Goal: Information Seeking & Learning: Learn about a topic

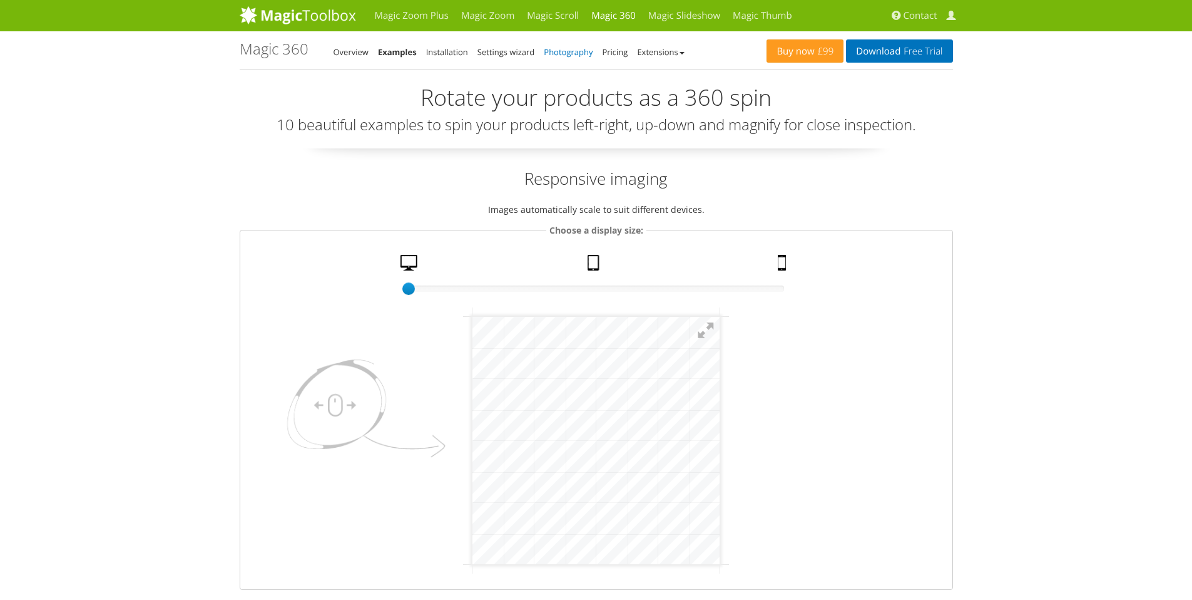
click at [567, 46] on link "Photography" at bounding box center [568, 51] width 49 height 11
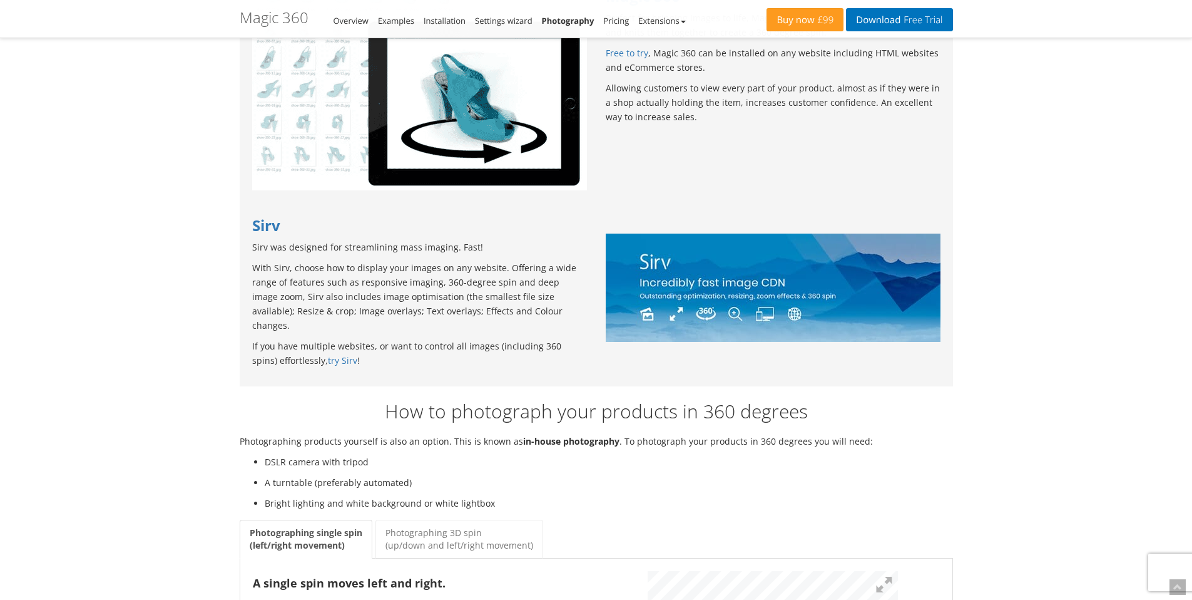
scroll to position [939, 0]
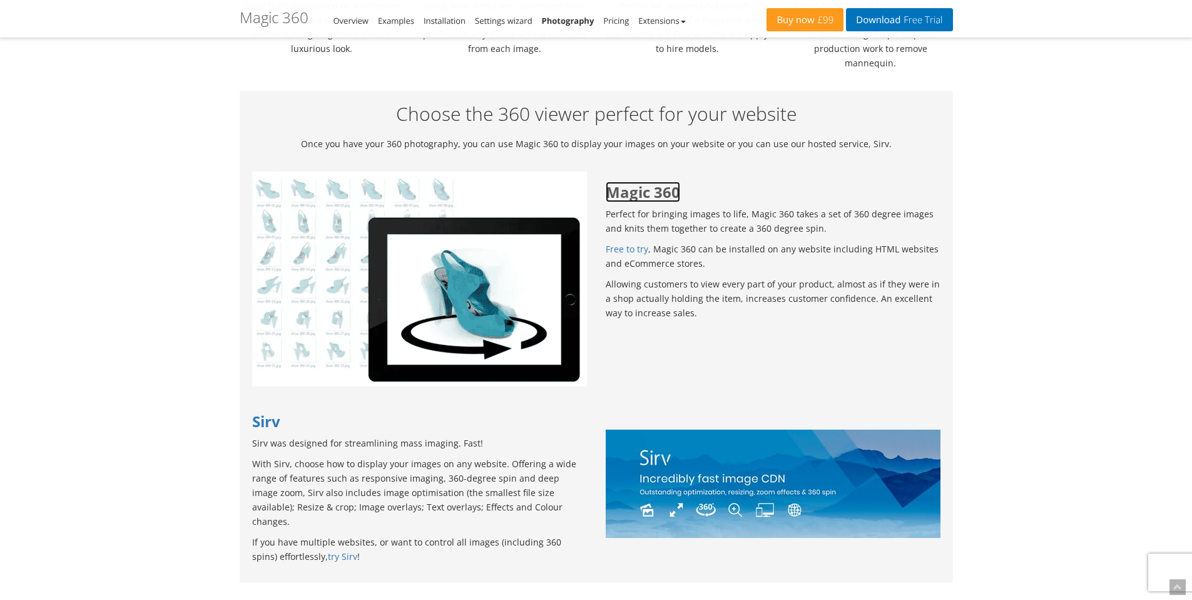
click at [656, 182] on link "Magic 360" at bounding box center [643, 192] width 74 height 21
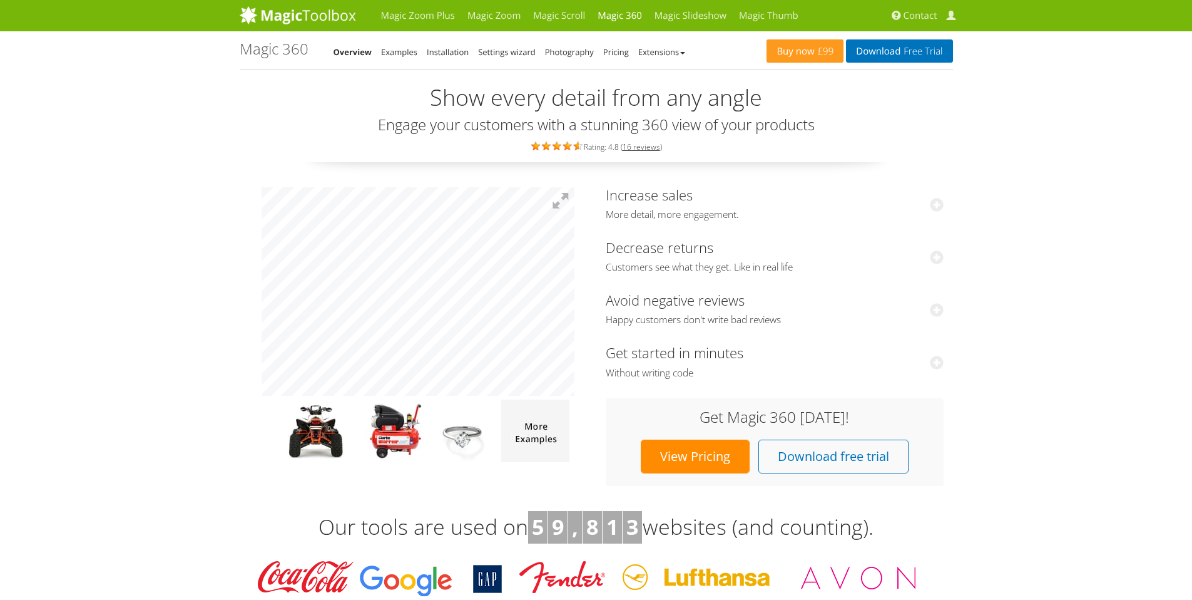
drag, startPoint x: 258, startPoint y: 325, endPoint x: 220, endPoint y: 319, distance: 38.6
